Goal: Navigation & Orientation: Find specific page/section

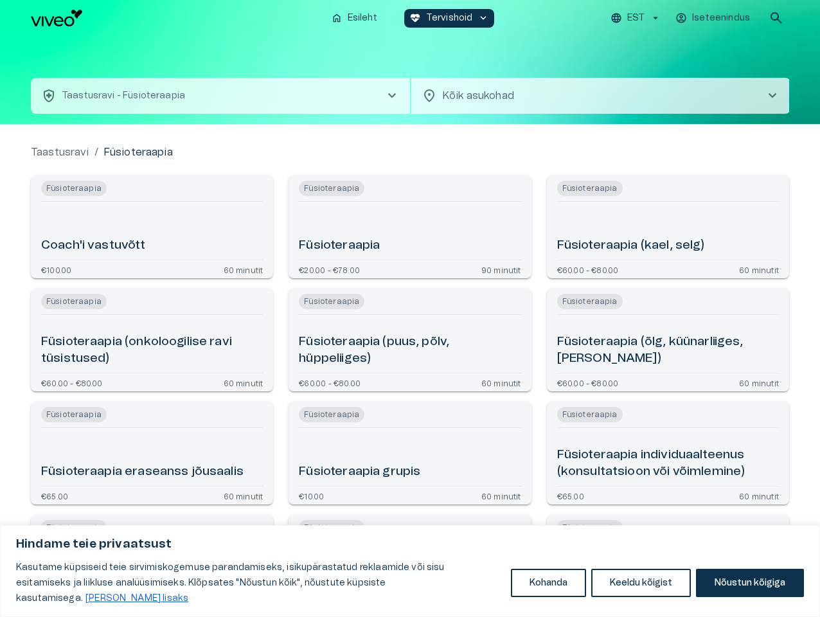
click at [548, 591] on button "Kohanda" at bounding box center [548, 583] width 75 height 28
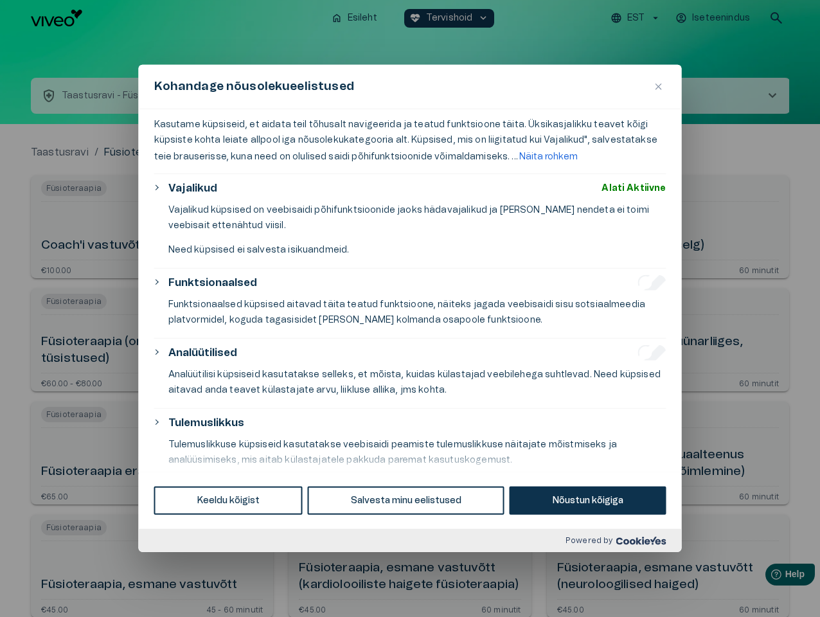
click at [642, 591] on body "Hindame teie privaatsust Kasutame küpsiseid teie sirvimiskogemuse parandamiseks…" at bounding box center [410, 308] width 820 height 617
click at [750, 591] on div at bounding box center [410, 308] width 820 height 617
click at [638, 18] on div at bounding box center [410, 308] width 820 height 617
click at [714, 18] on div at bounding box center [410, 308] width 820 height 617
click at [777, 18] on div at bounding box center [410, 308] width 820 height 617
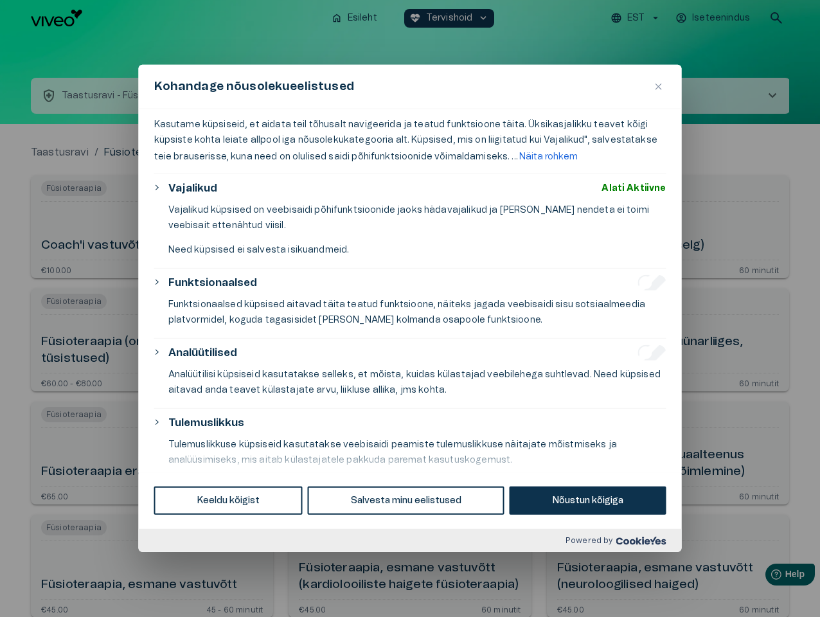
click at [410, 80] on div "Kohandage nõusolekueelistused" at bounding box center [410, 87] width 543 height 44
click at [220, 96] on div "Kohandage nõusolekueelistused" at bounding box center [410, 87] width 543 height 44
click at [601, 96] on div "Kohandage nõusolekueelistused" at bounding box center [410, 87] width 543 height 44
click at [152, 227] on div "Kasutame küpsiseid, et aidata teil tõhusalt navigeerida ja teatud funktsioone t…" at bounding box center [410, 290] width 543 height 363
